Goal: Task Accomplishment & Management: Manage account settings

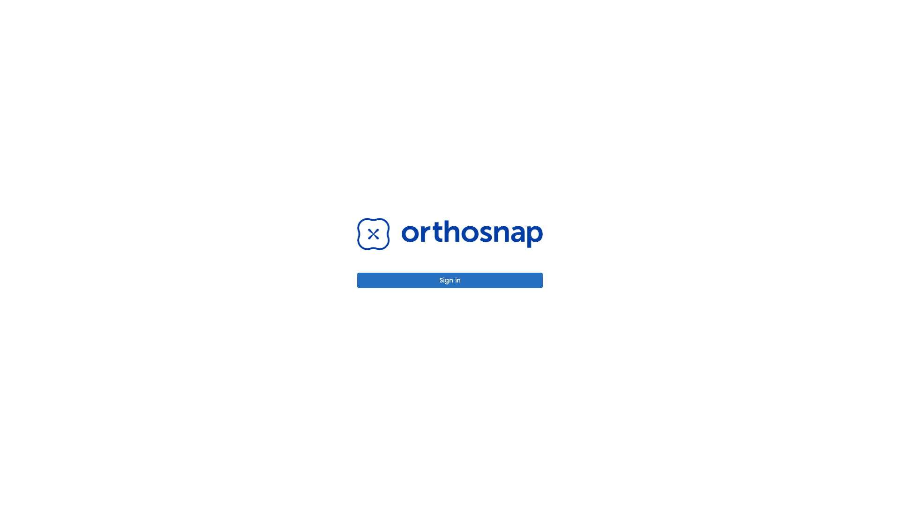
click at [450, 280] on button "Sign in" at bounding box center [450, 280] width 186 height 15
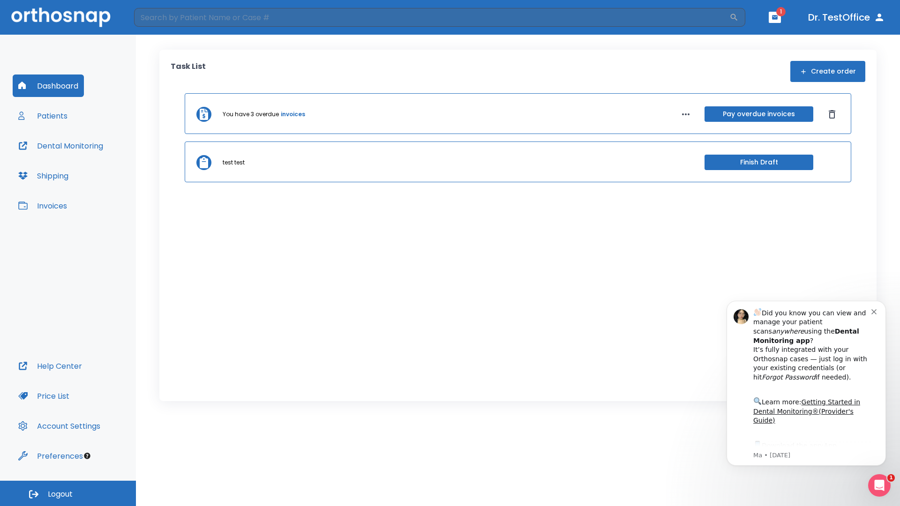
click at [68, 494] on span "Logout" at bounding box center [60, 495] width 25 height 10
